Goal: Find specific page/section: Find specific page/section

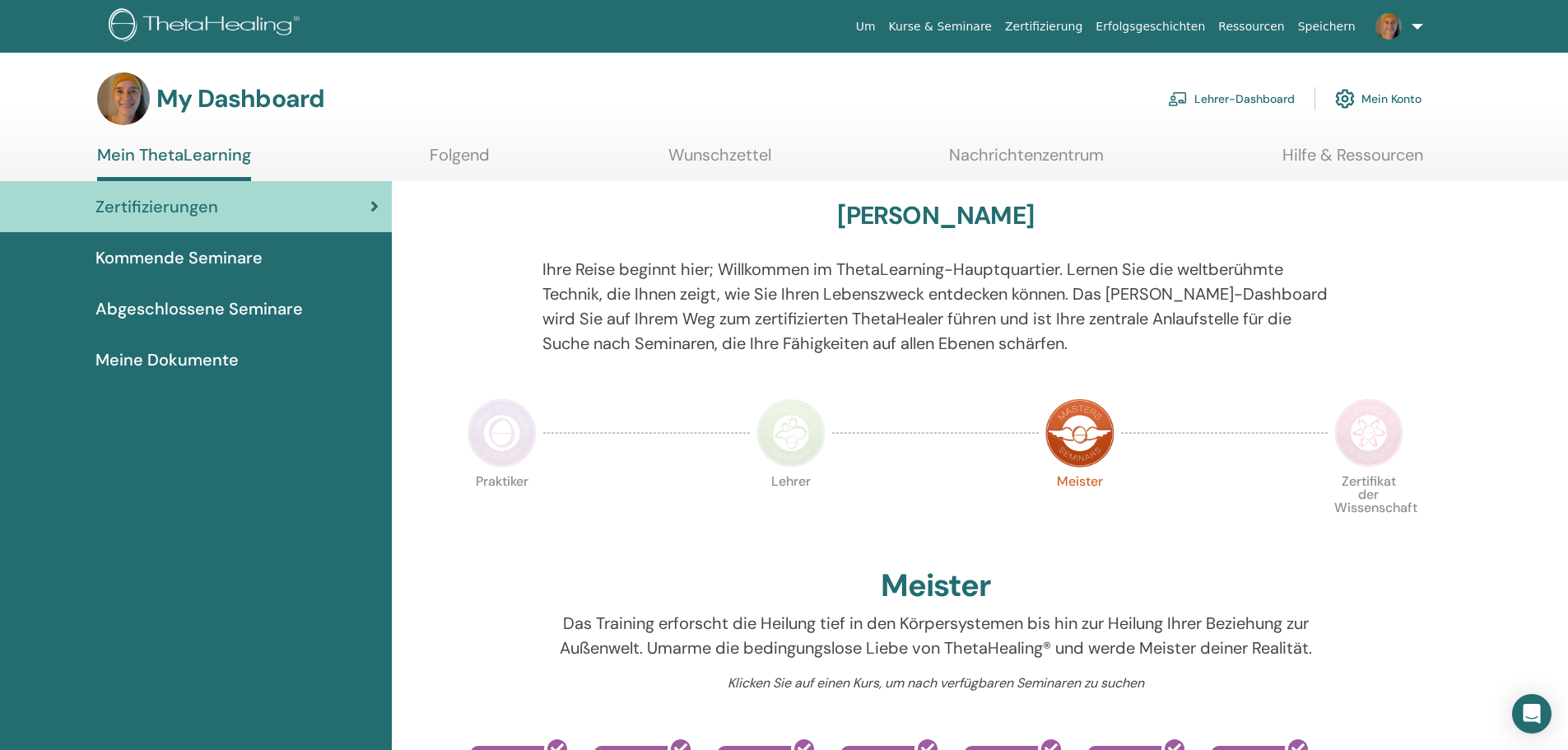
click at [1216, 101] on link "Lehrer-Dashboard" at bounding box center [1231, 98] width 127 height 36
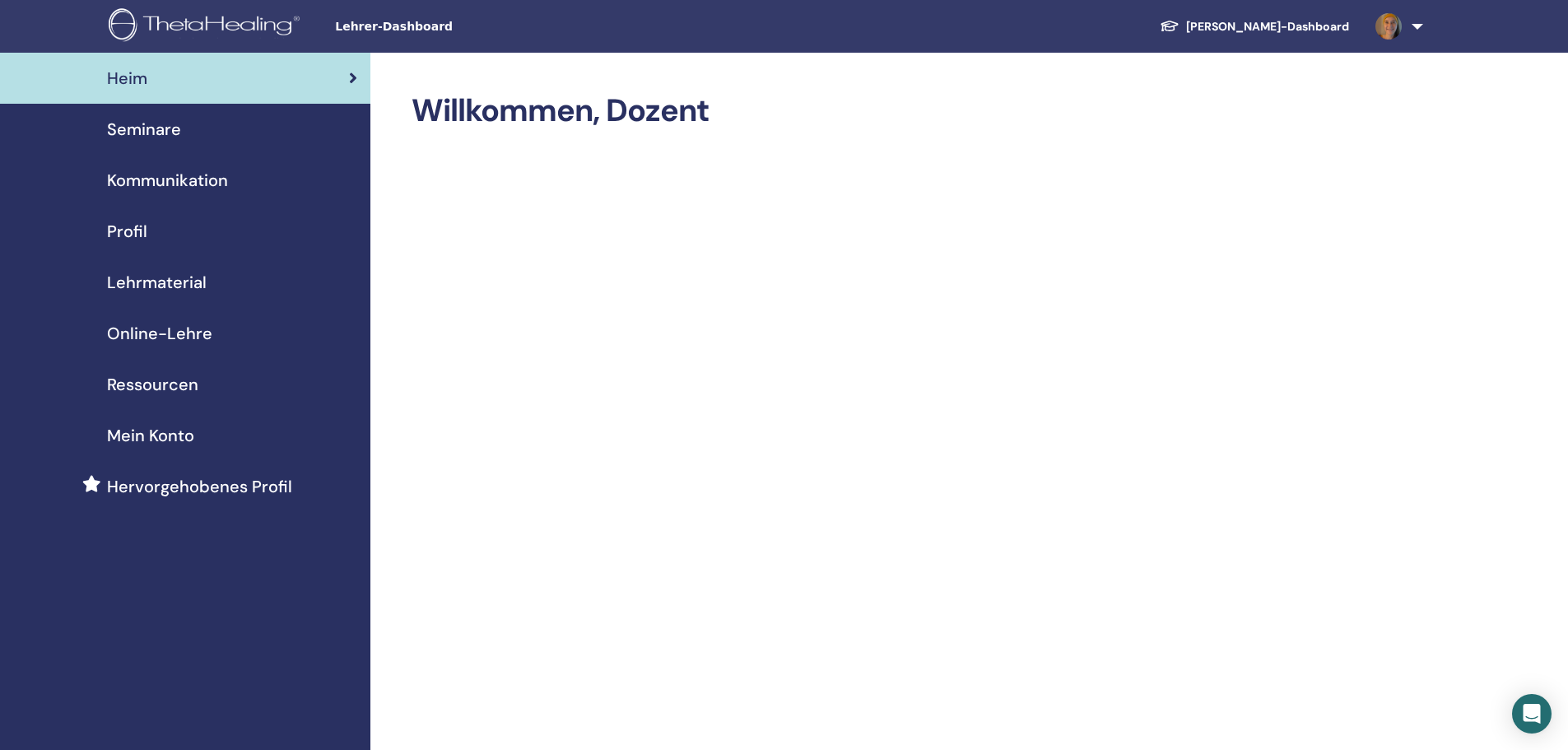
click at [141, 226] on span "Profil" at bounding box center [128, 231] width 41 height 25
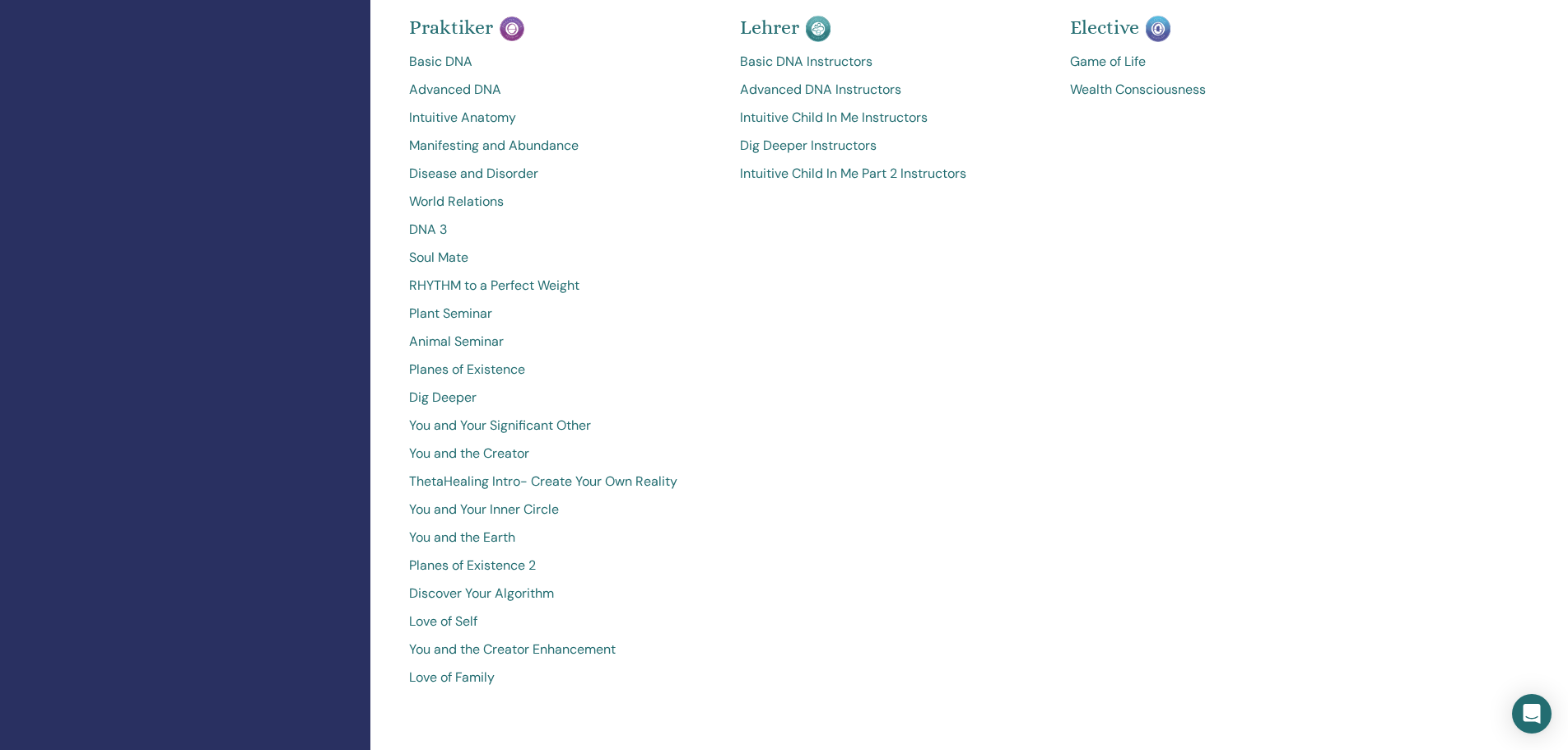
scroll to position [741, 0]
click at [966, 432] on div "[PERSON_NAME] Basic DNA Instructors Advanced DNA Instructors Intuitive Child In…" at bounding box center [893, 357] width 331 height 669
click at [947, 433] on div "[PERSON_NAME] Basic DNA Instructors Advanced DNA Instructors Intuitive Child In…" at bounding box center [893, 357] width 331 height 669
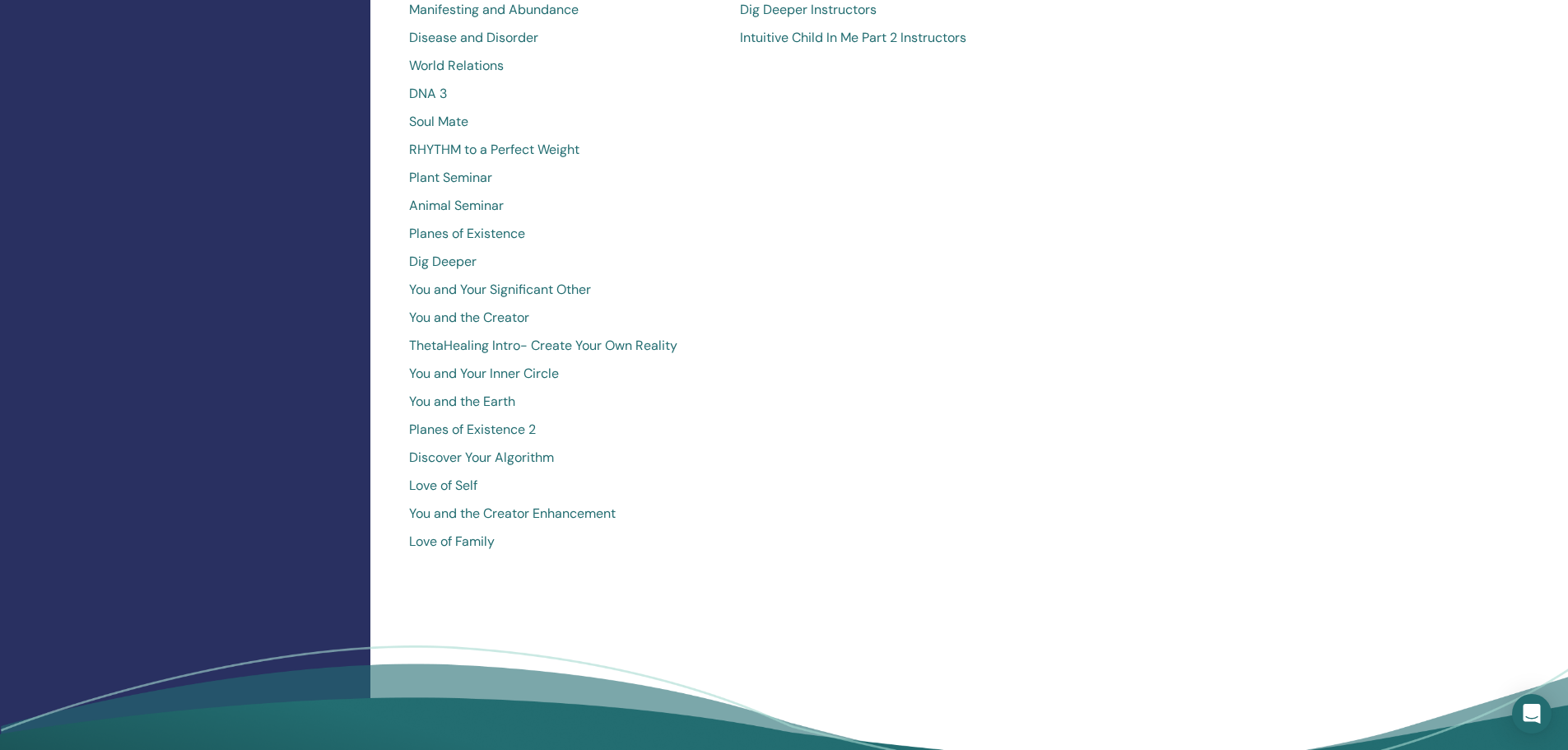
scroll to position [906, 0]
